Goal: Navigation & Orientation: Find specific page/section

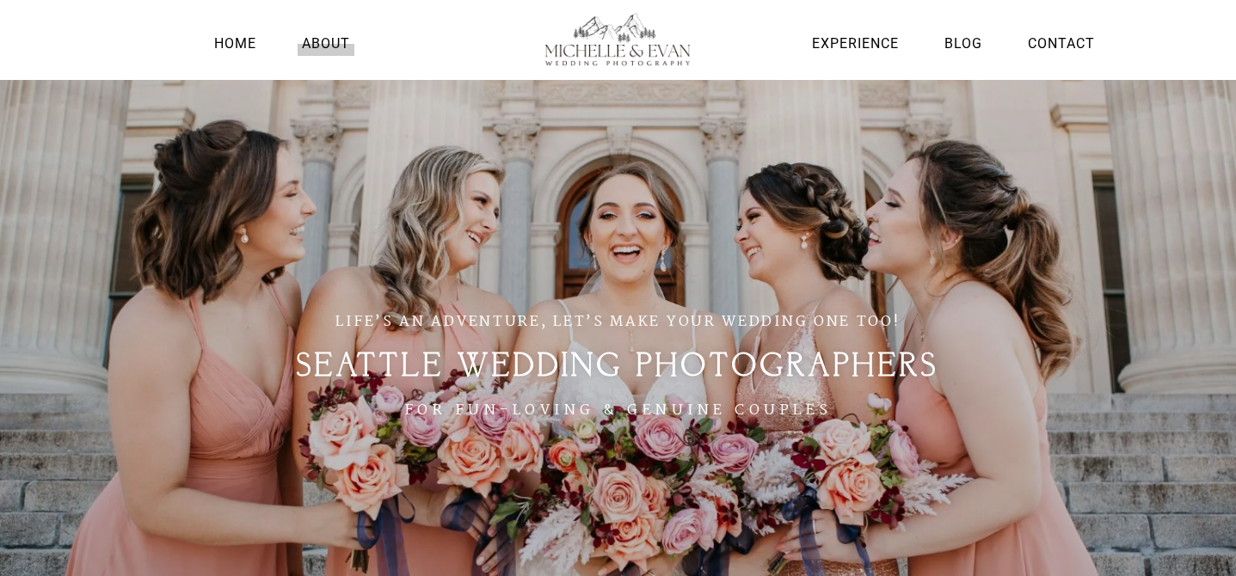
click at [322, 40] on link "About" at bounding box center [326, 43] width 57 height 23
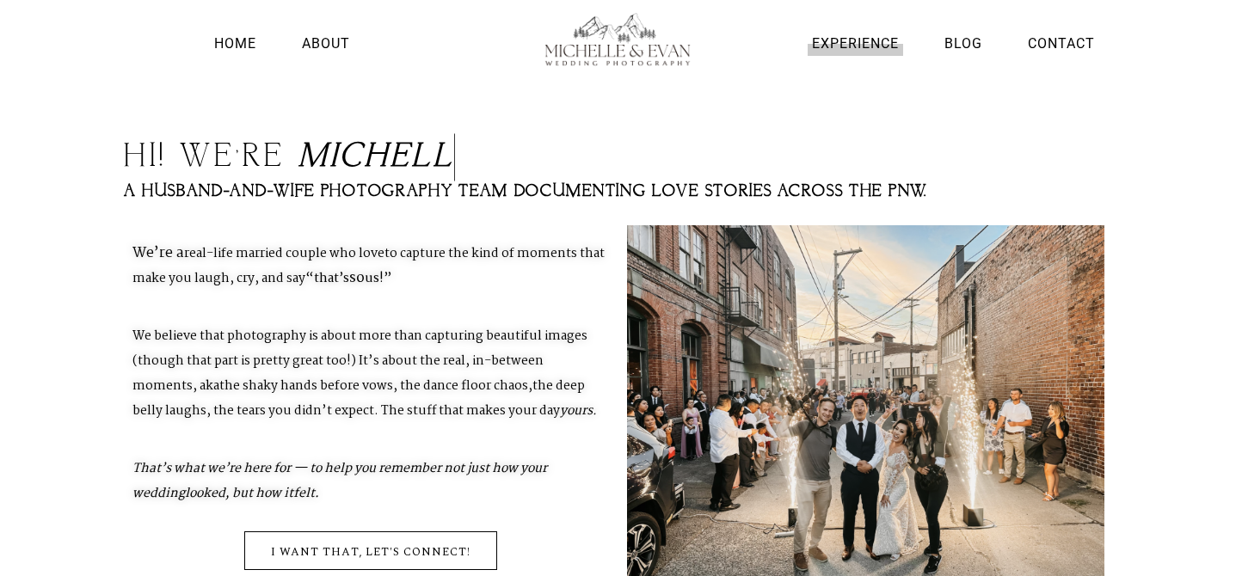
click at [848, 47] on link "Experience" at bounding box center [855, 43] width 95 height 23
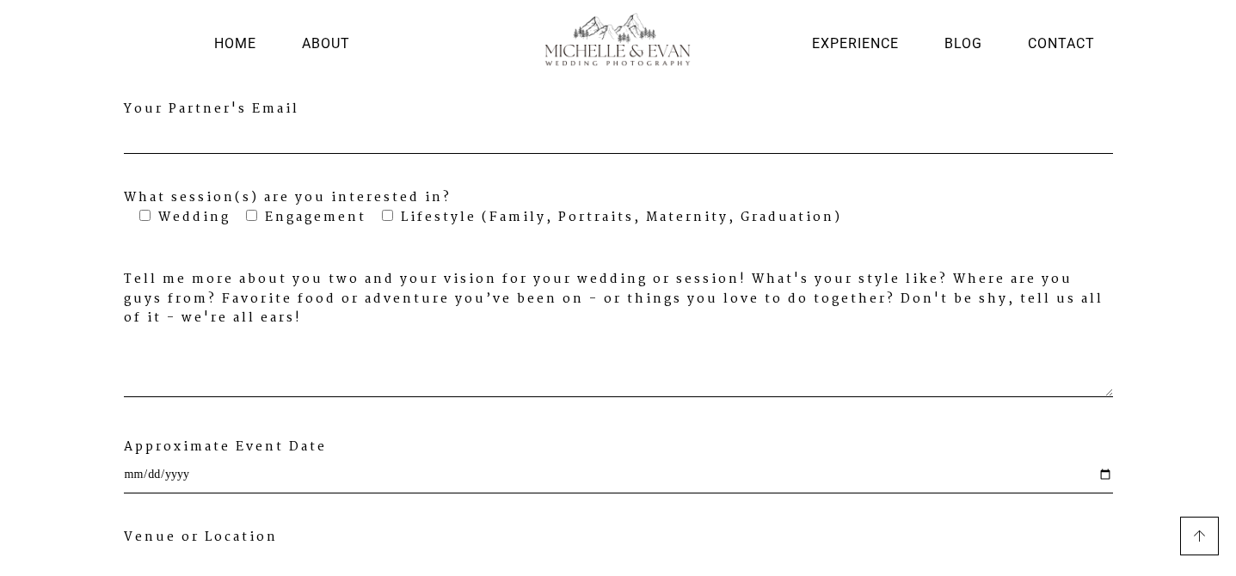
scroll to position [5603, 0]
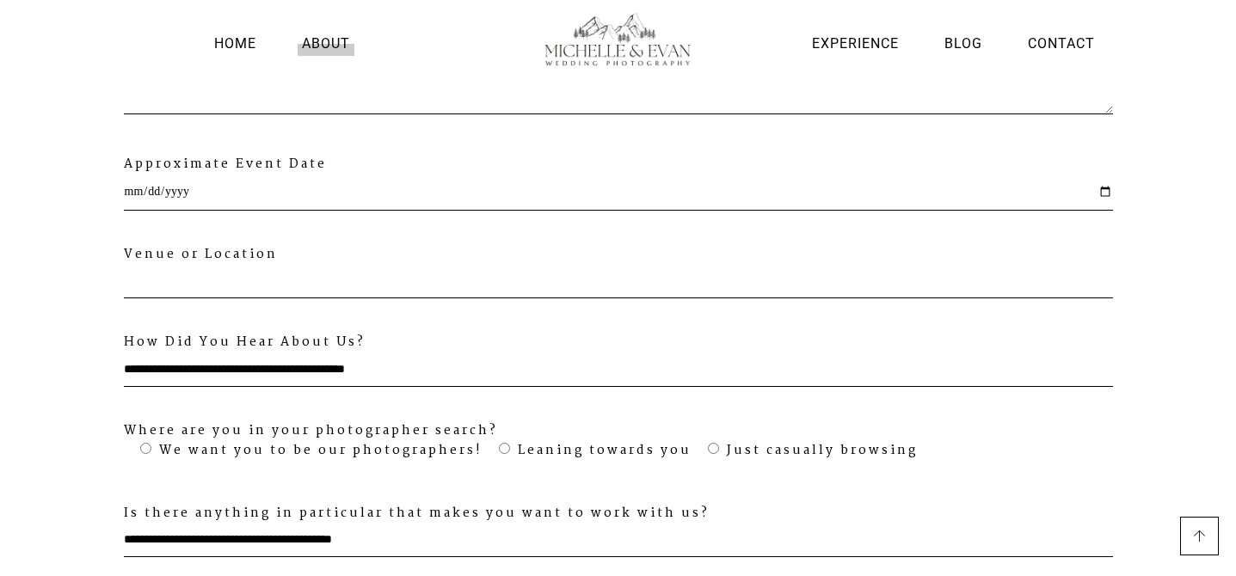
click at [329, 40] on link "About" at bounding box center [326, 43] width 57 height 23
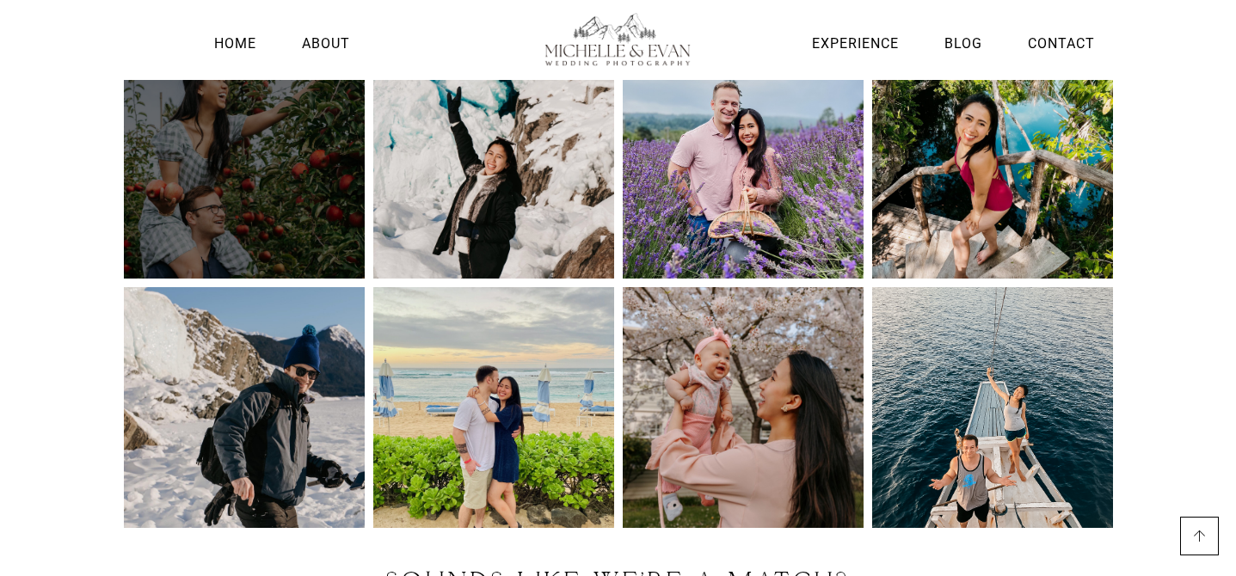
scroll to position [2496, 0]
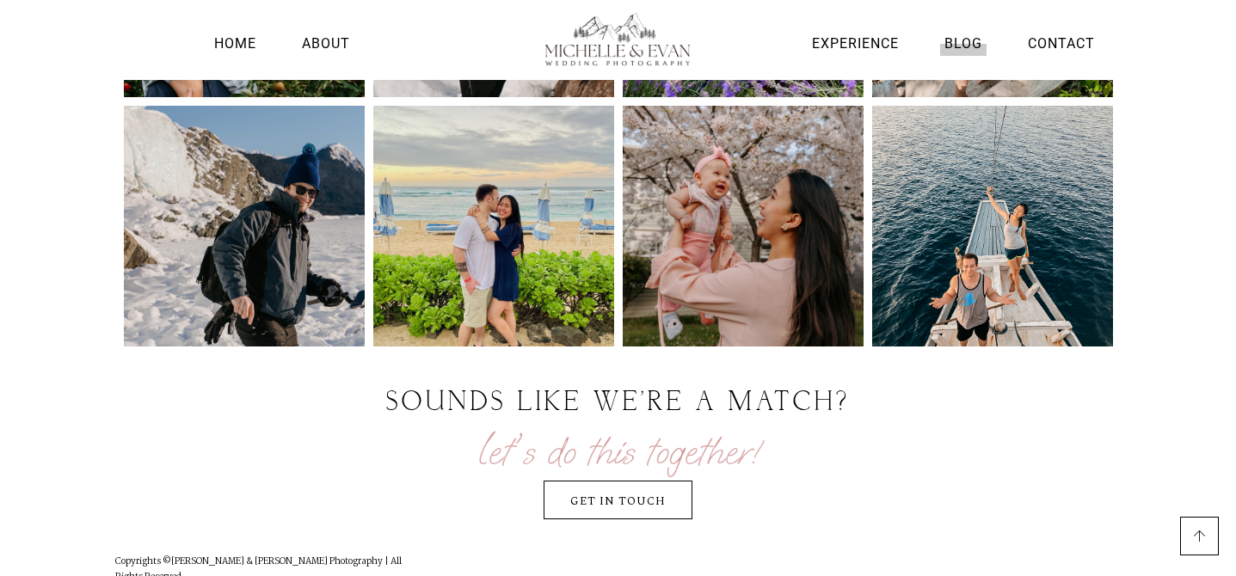
click at [960, 45] on link "Blog" at bounding box center [963, 43] width 46 height 23
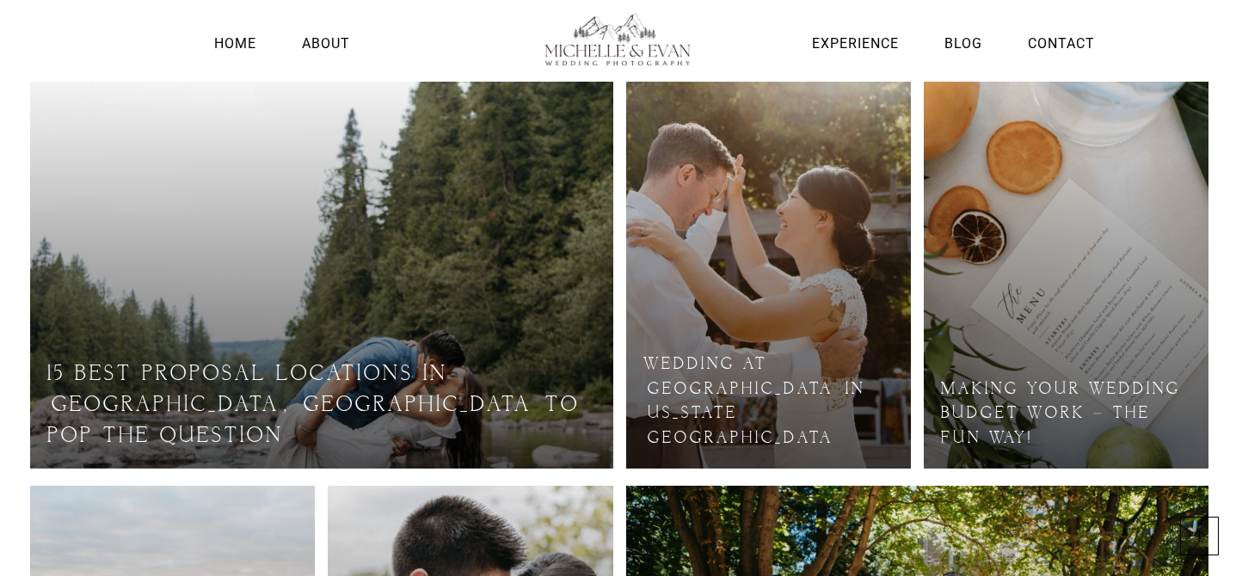
scroll to position [637, 0]
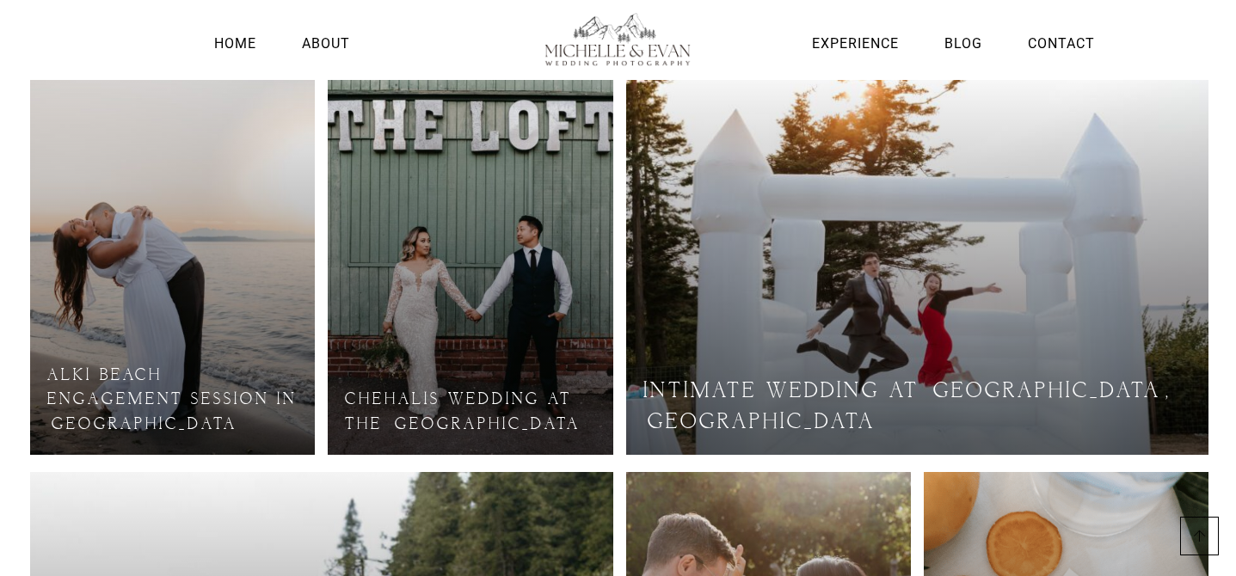
click at [523, 331] on link at bounding box center [470, 261] width 285 height 387
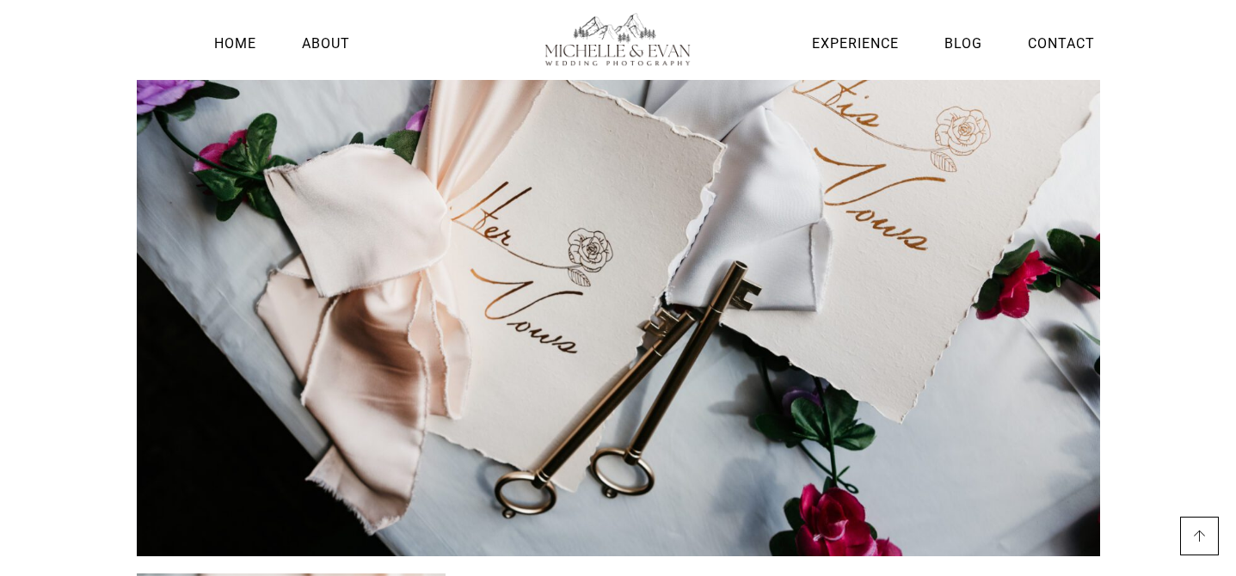
scroll to position [323, 0]
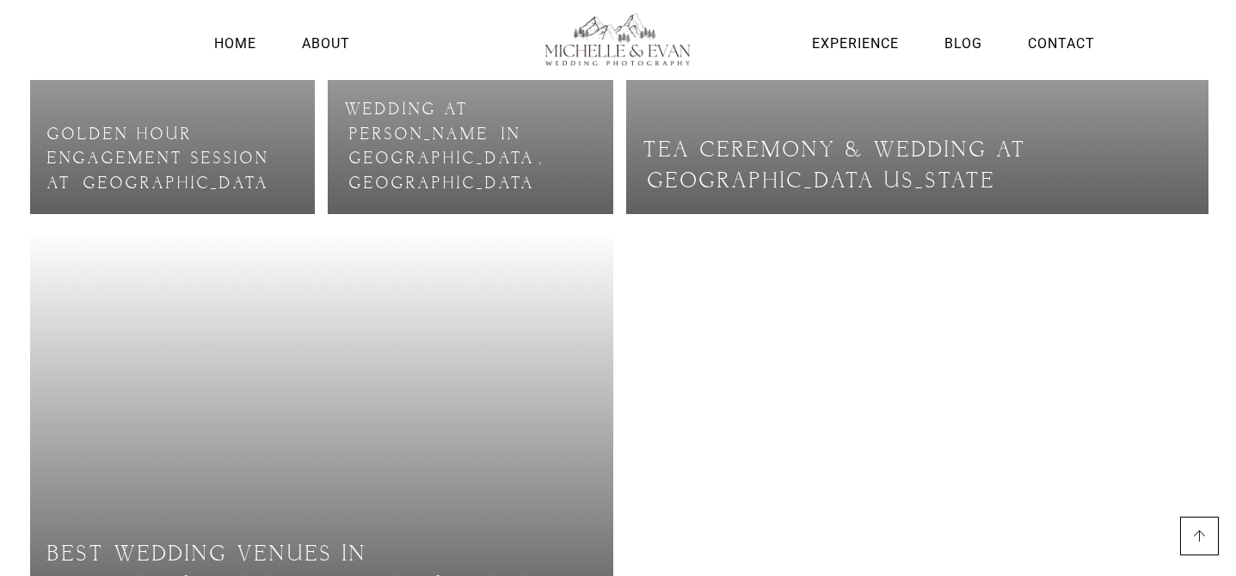
scroll to position [1815, 0]
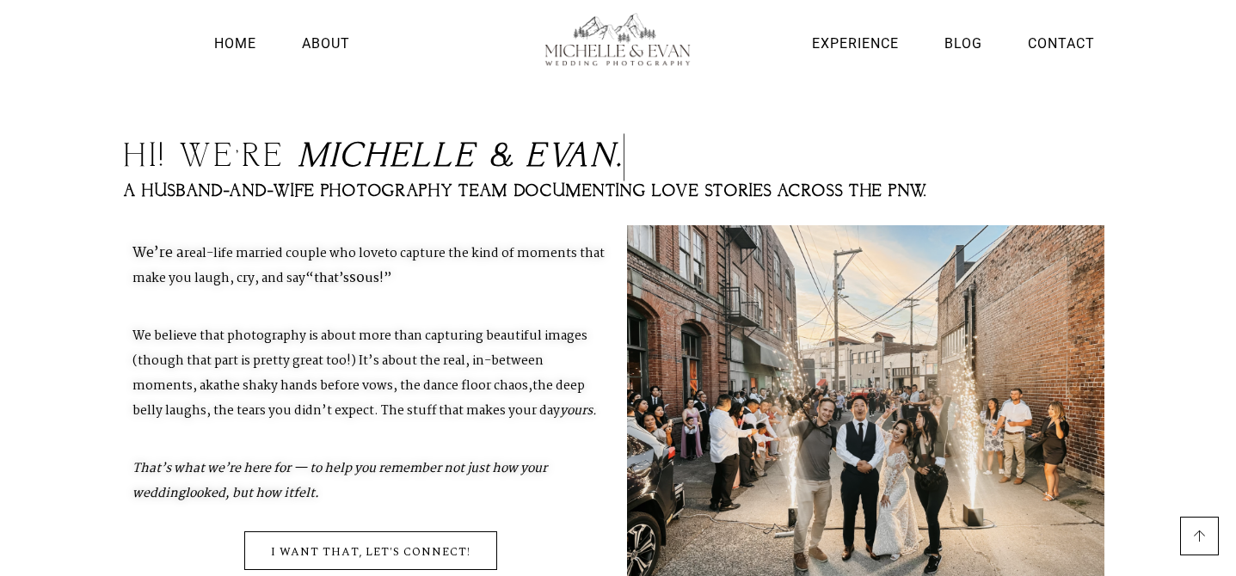
scroll to position [2006, 0]
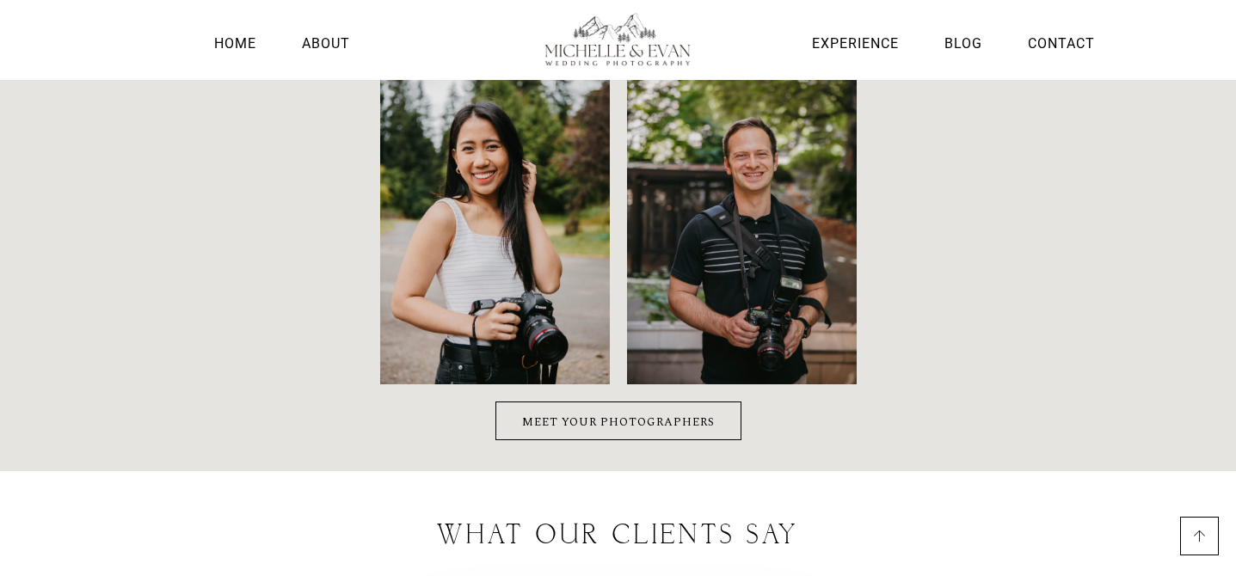
scroll to position [3930, 0]
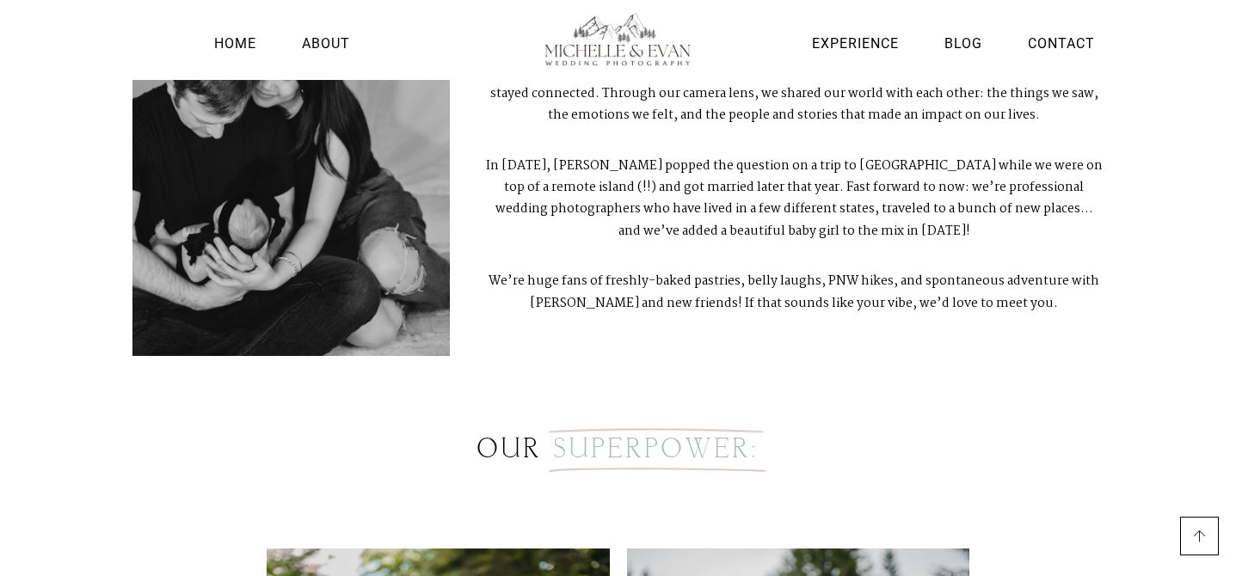
scroll to position [980, 0]
